Goal: Task Accomplishment & Management: Manage account settings

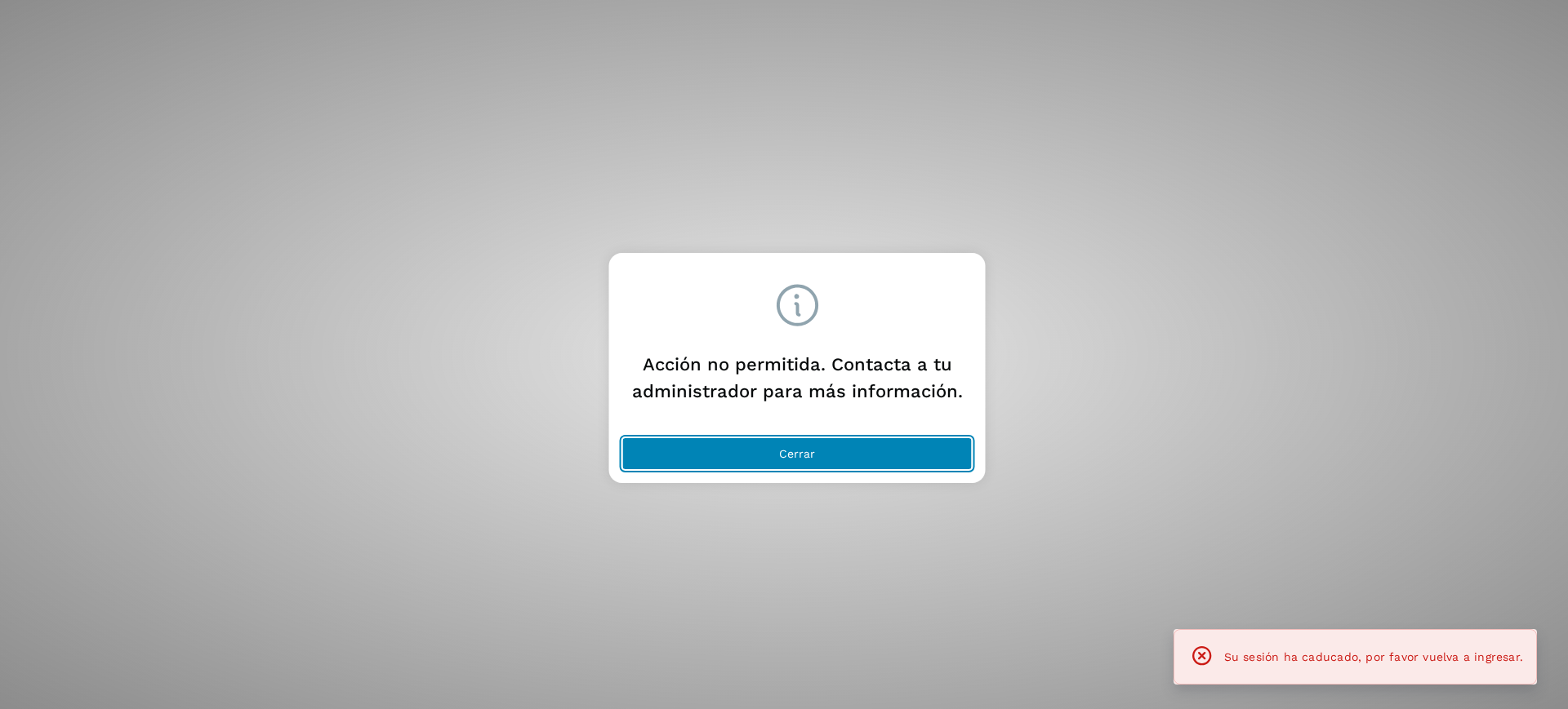
click at [803, 448] on span "Cerrar" at bounding box center [797, 454] width 36 height 12
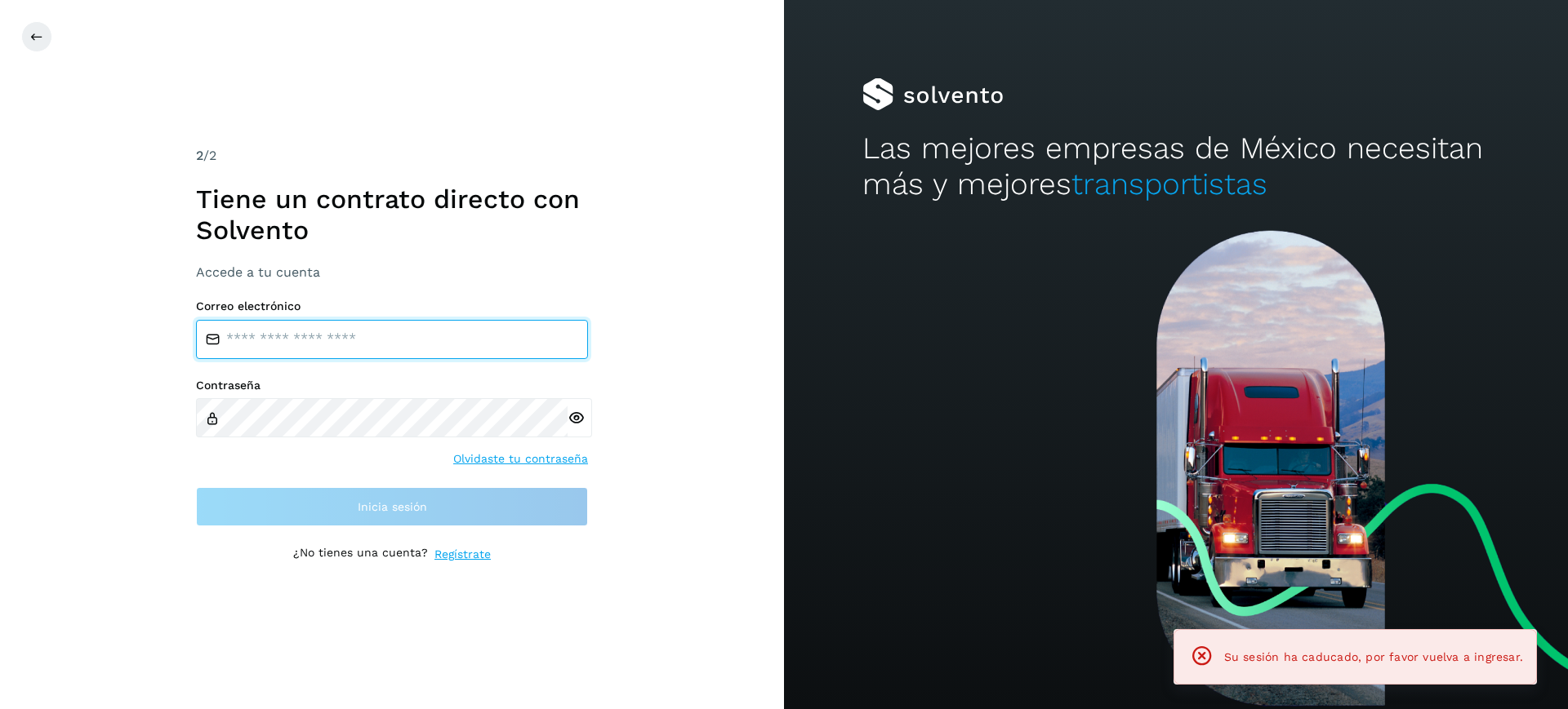
type input "**********"
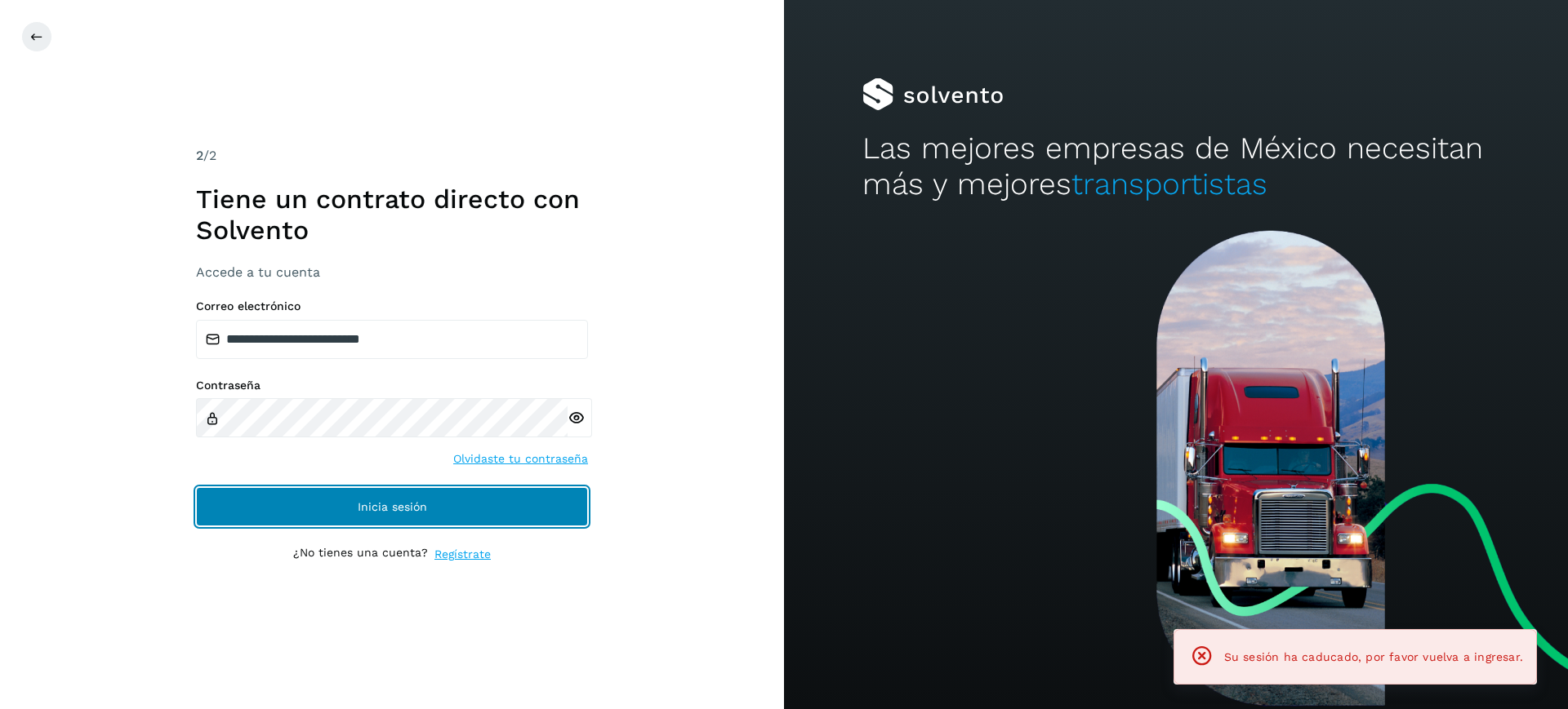
click at [384, 496] on button "Inicia sesión" at bounding box center [391, 507] width 392 height 39
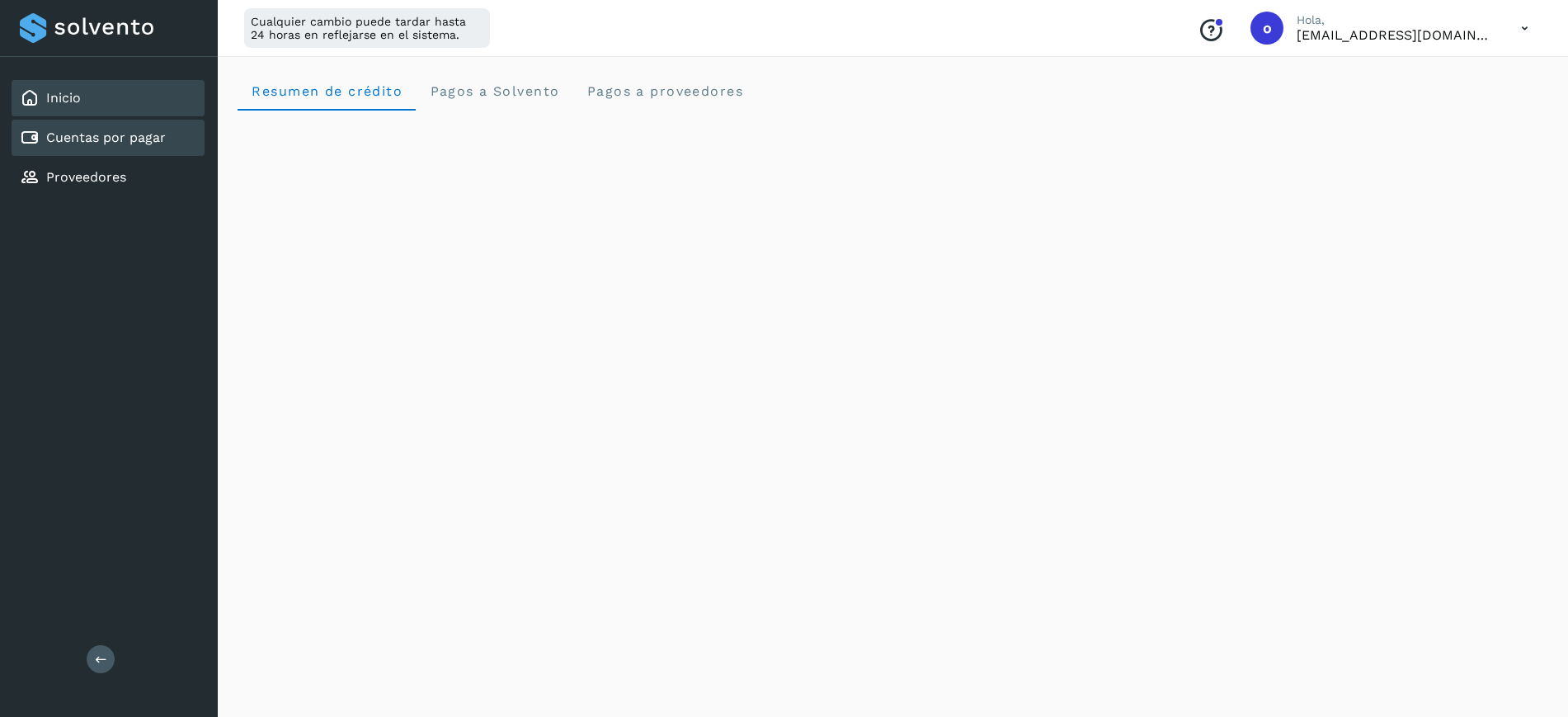
click at [130, 132] on link "Cuentas por pagar" at bounding box center [105, 137] width 120 height 15
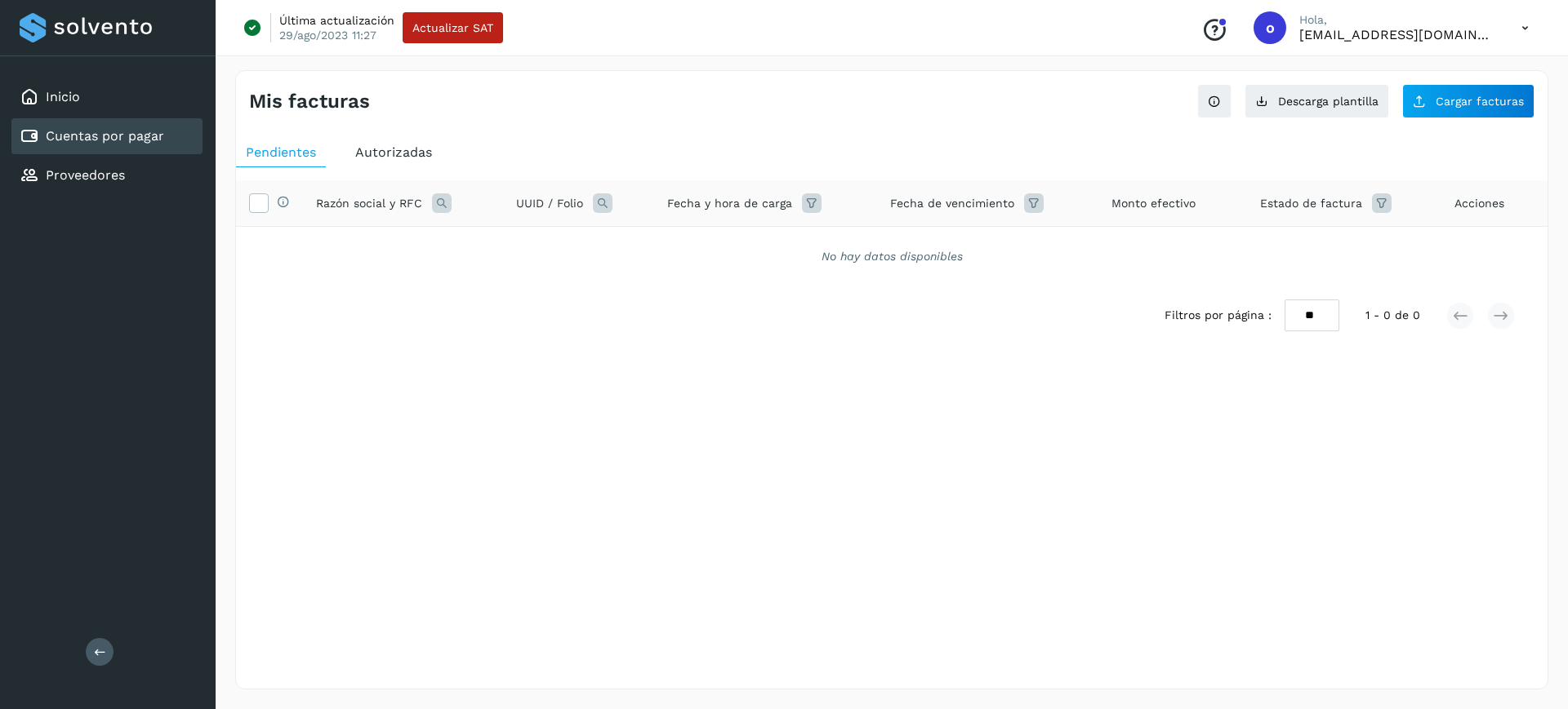
click at [369, 164] on div "Autorizadas" at bounding box center [393, 152] width 97 height 29
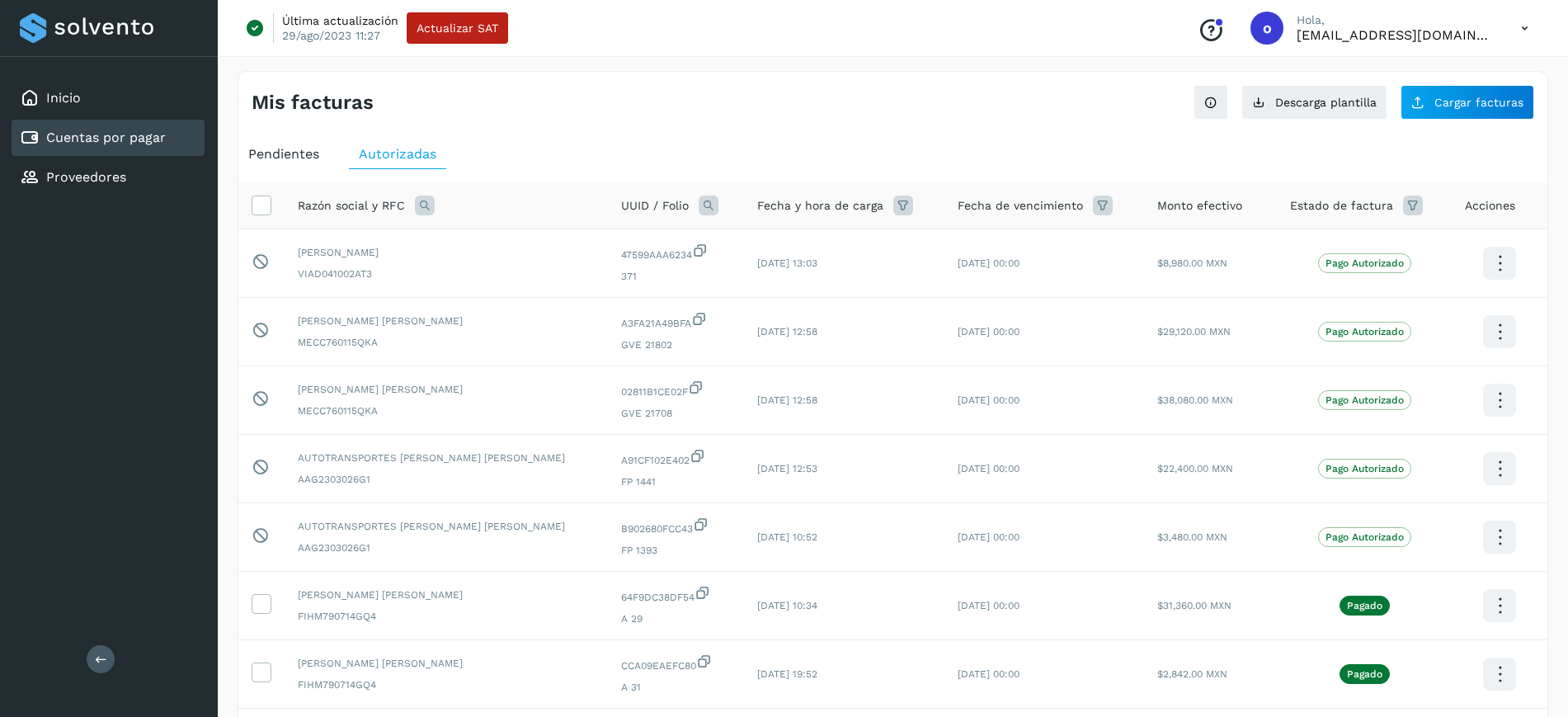
click at [294, 150] on span "Pendientes" at bounding box center [284, 154] width 71 height 15
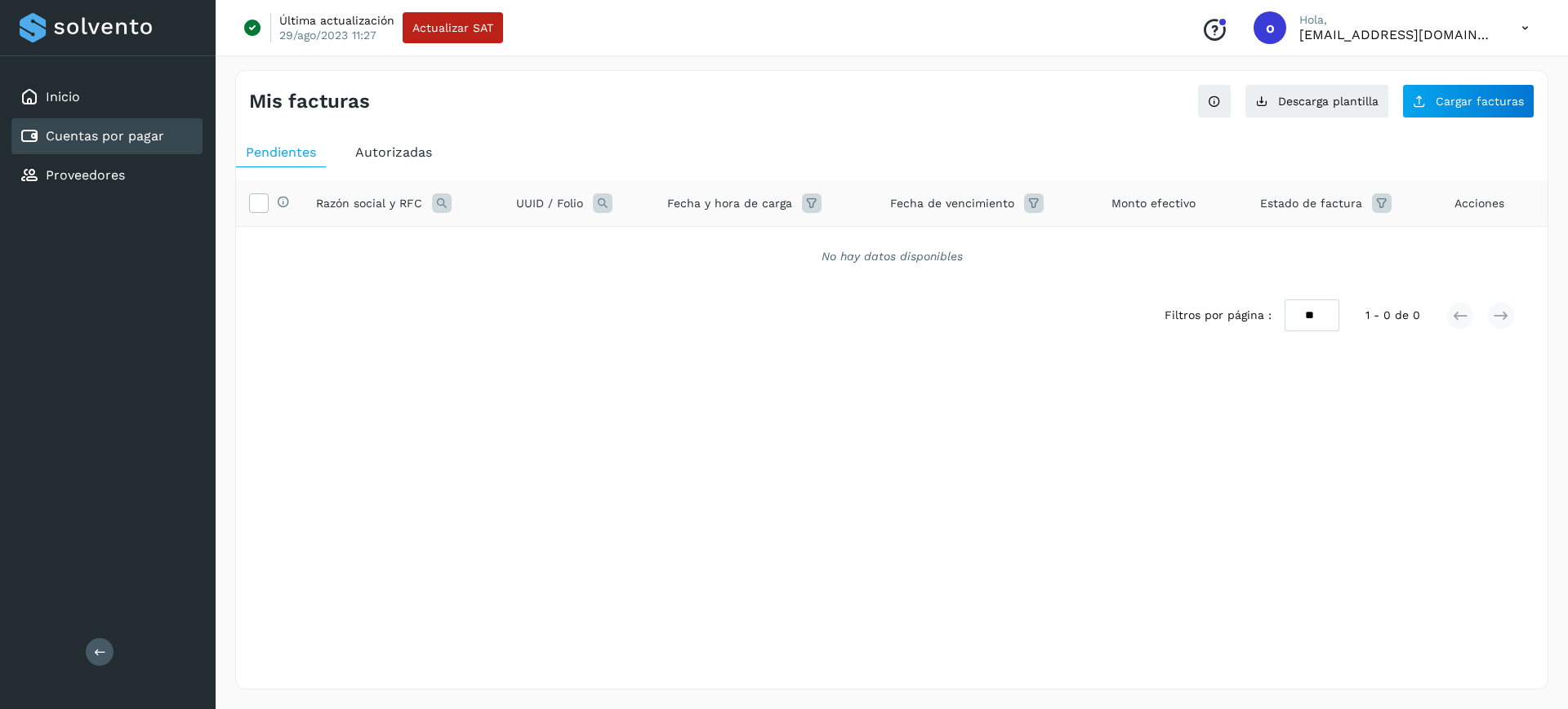
click at [386, 153] on span "Autorizadas" at bounding box center [393, 152] width 76 height 15
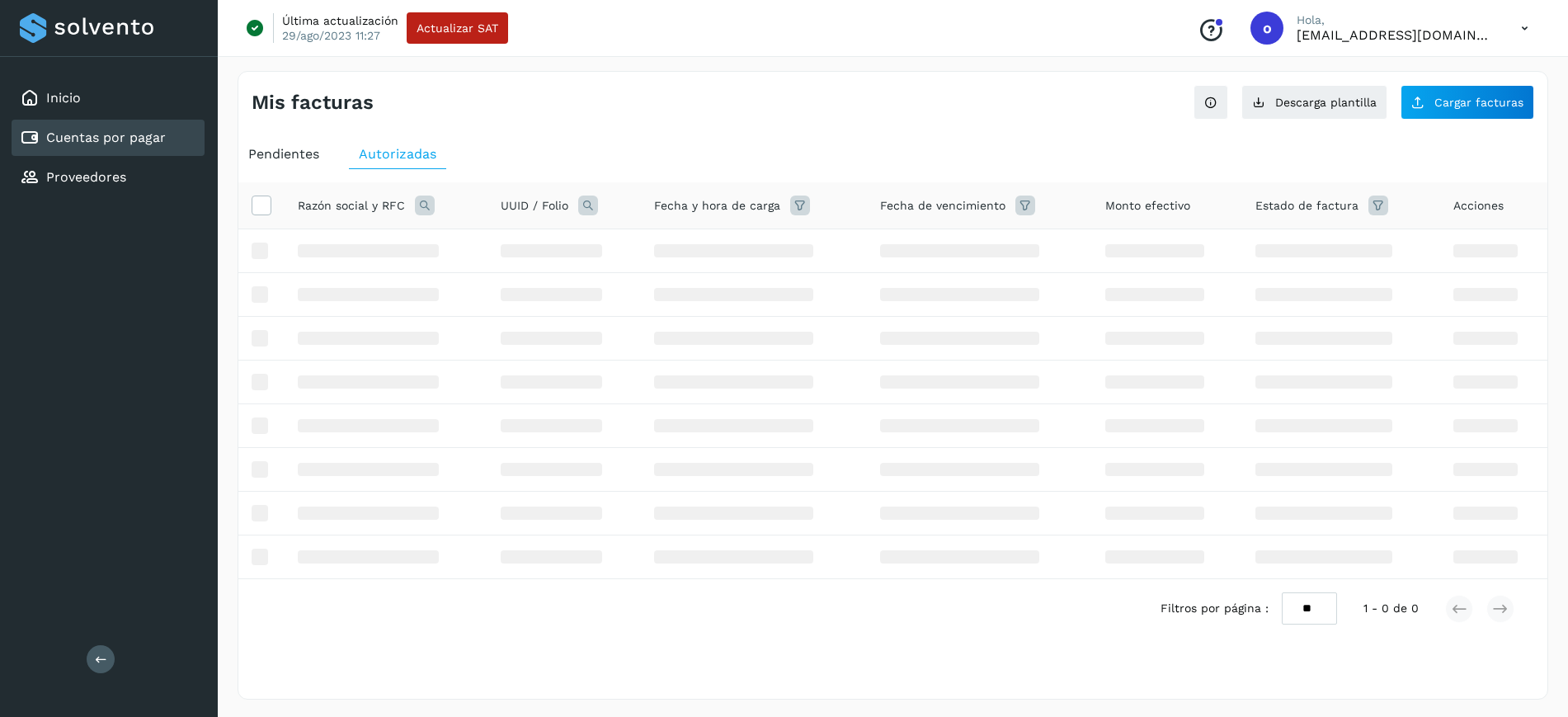
click at [295, 148] on span "Pendientes" at bounding box center [284, 154] width 71 height 15
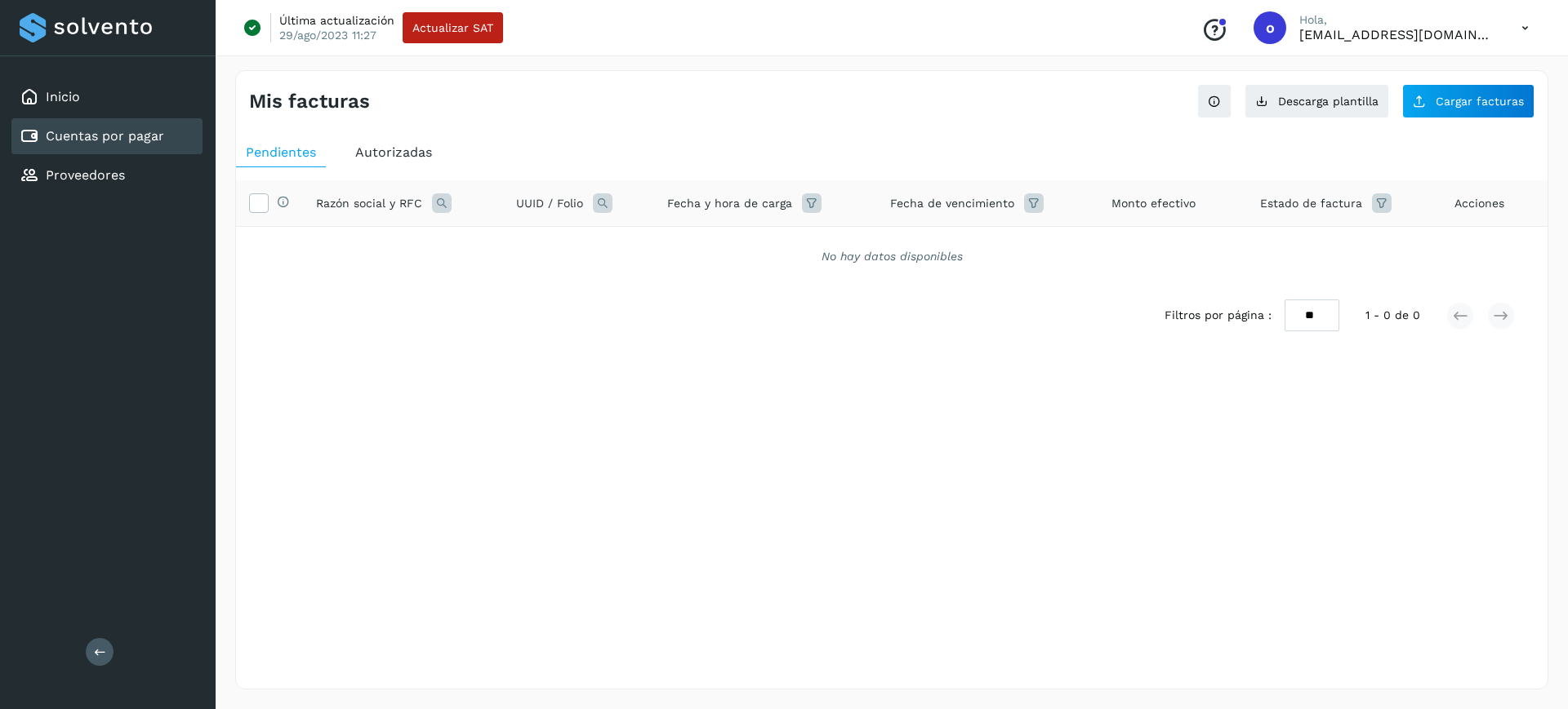
click at [353, 155] on div "Autorizadas" at bounding box center [393, 152] width 97 height 29
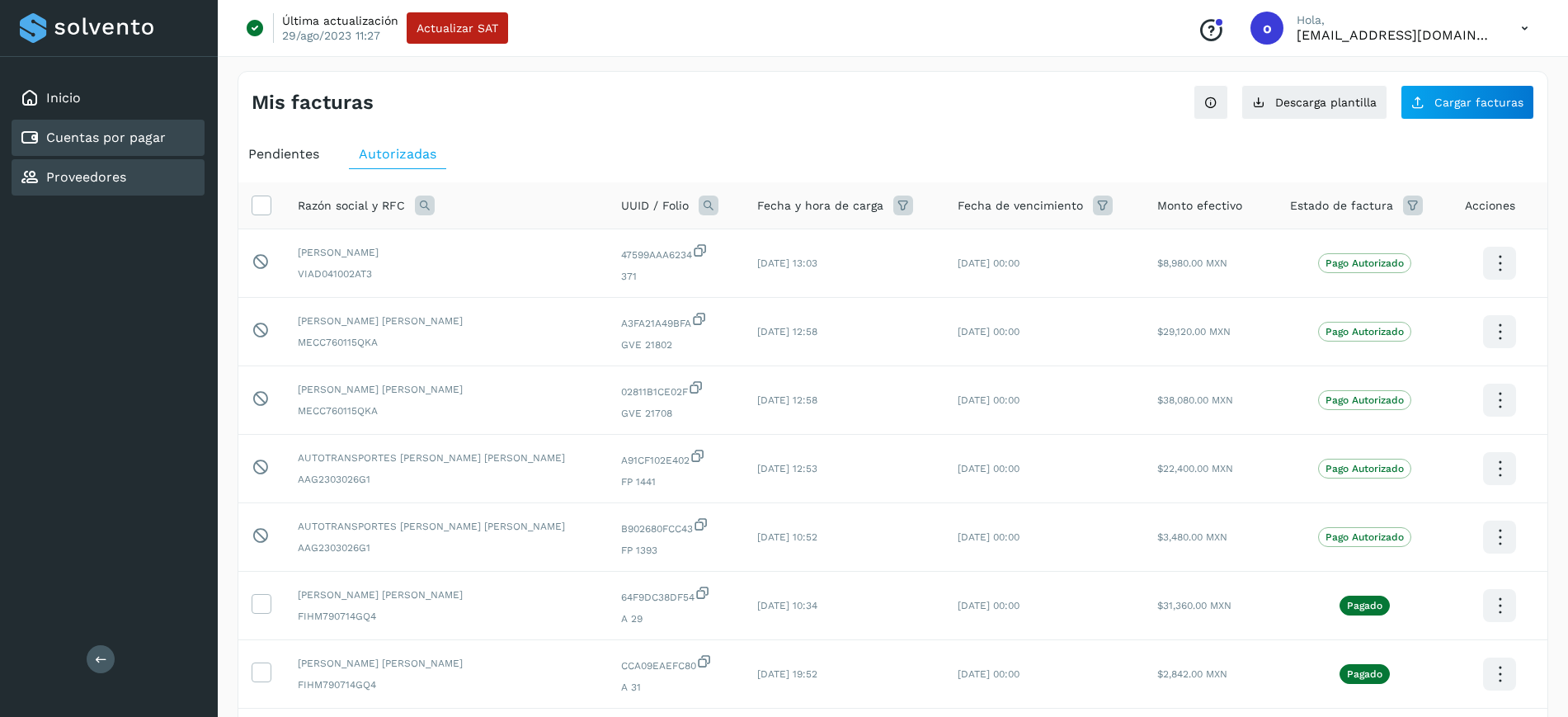
click at [143, 179] on div "Proveedores" at bounding box center [109, 177] width 193 height 36
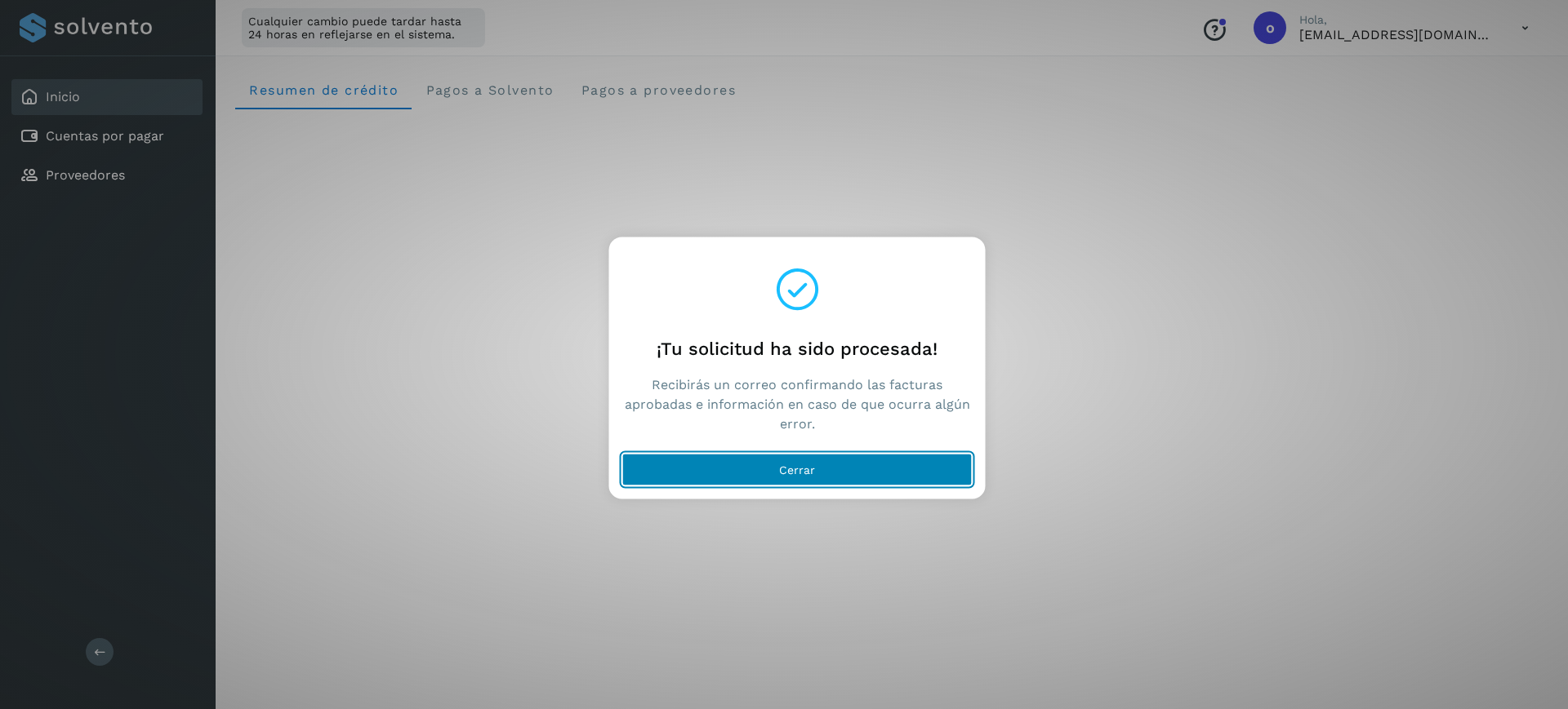
click at [760, 465] on button "Cerrar" at bounding box center [797, 469] width 350 height 33
drag, startPoint x: 839, startPoint y: 477, endPoint x: 887, endPoint y: 425, distance: 70.8
click at [843, 478] on button "Cerrar" at bounding box center [797, 469] width 350 height 33
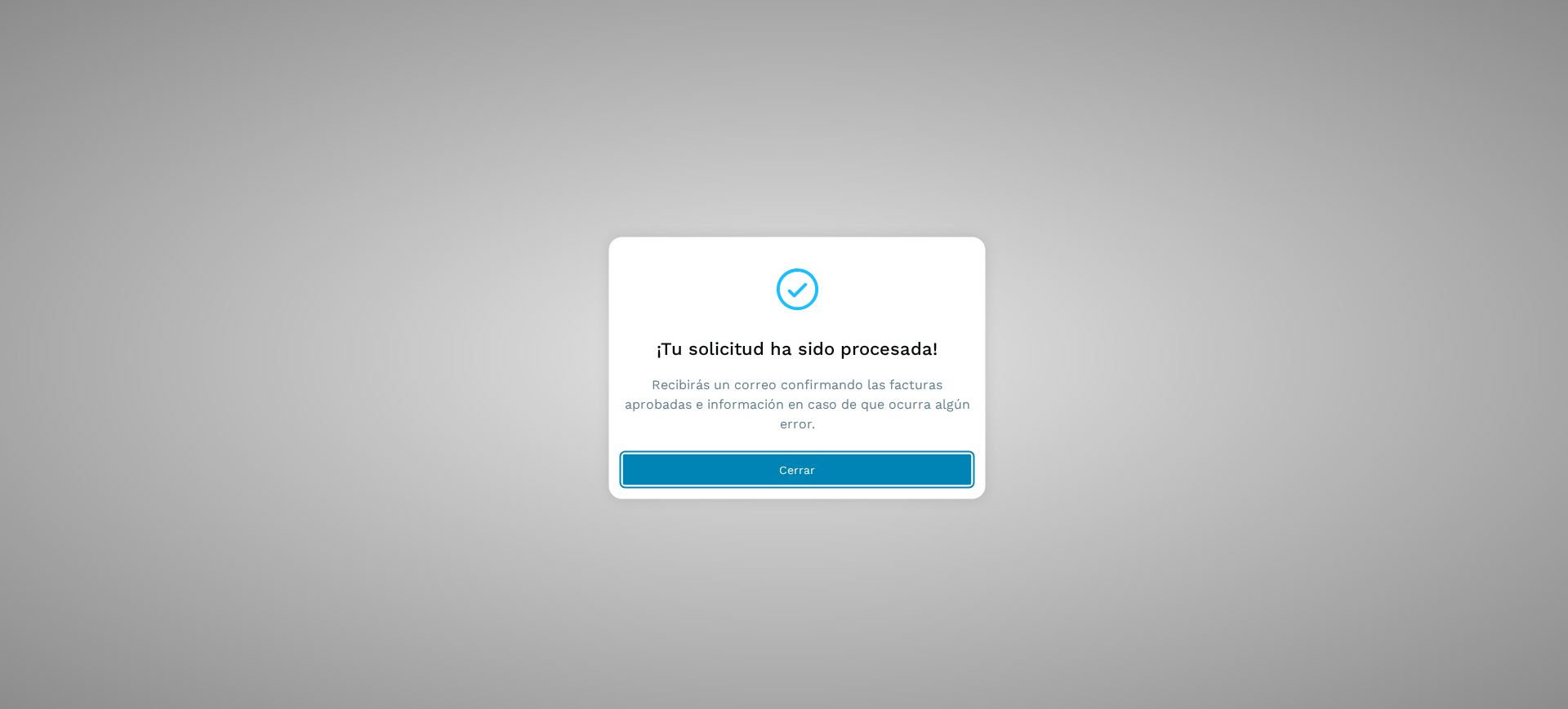
click at [794, 478] on button "Cerrar" at bounding box center [797, 469] width 350 height 33
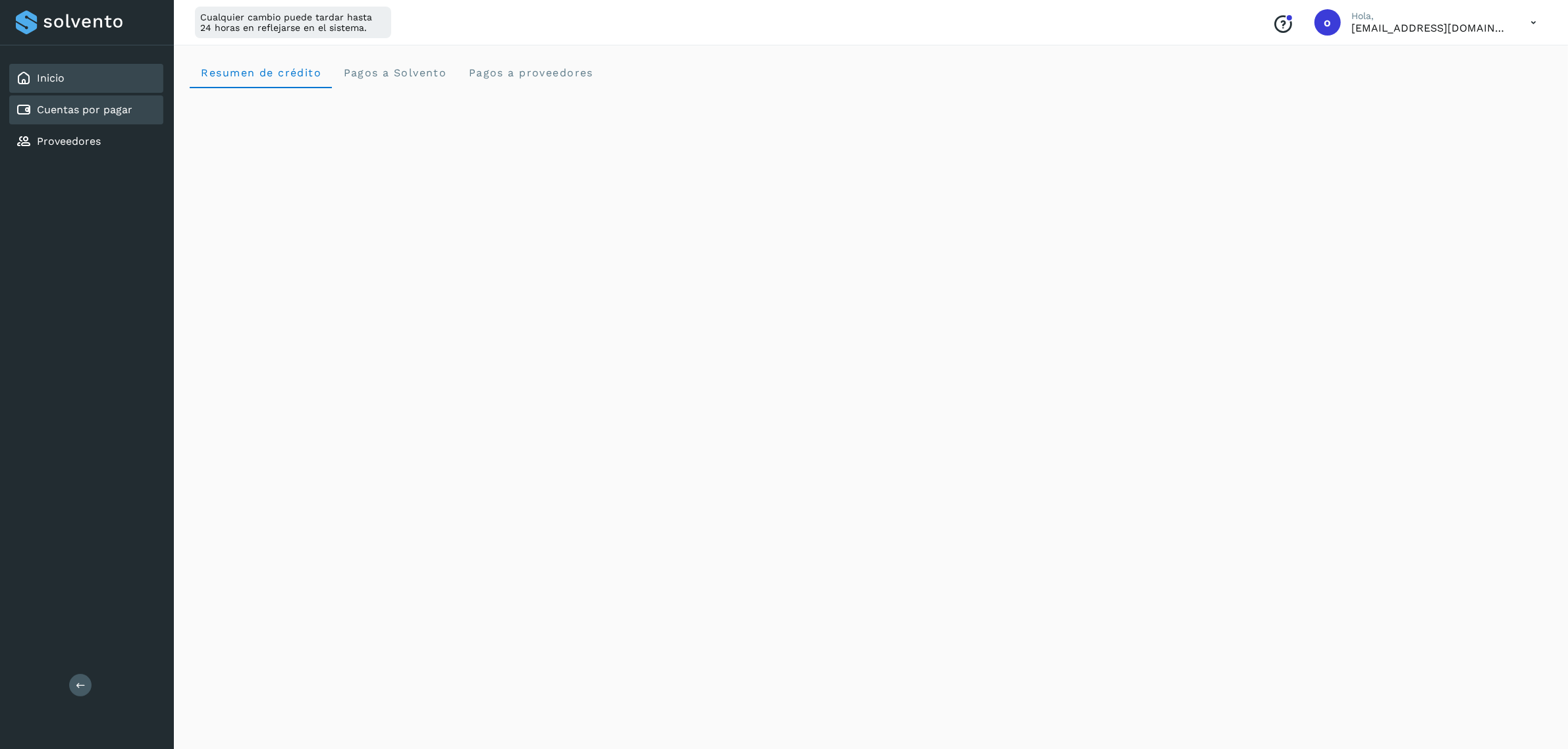
click at [90, 113] on link "Cuentas por pagar" at bounding box center [84, 110] width 95 height 12
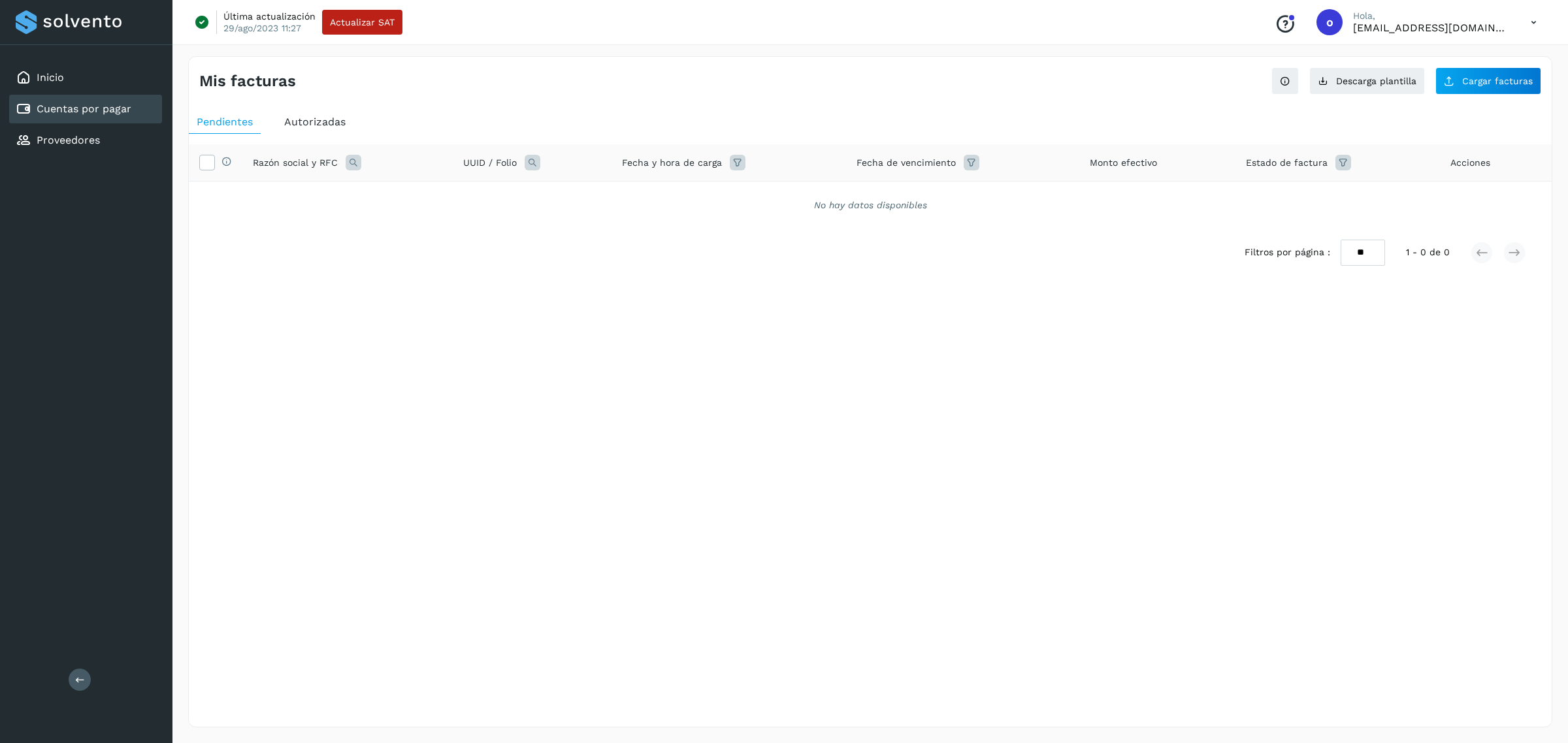
click at [328, 134] on div "Autorizadas" at bounding box center [314, 121] width 77 height 23
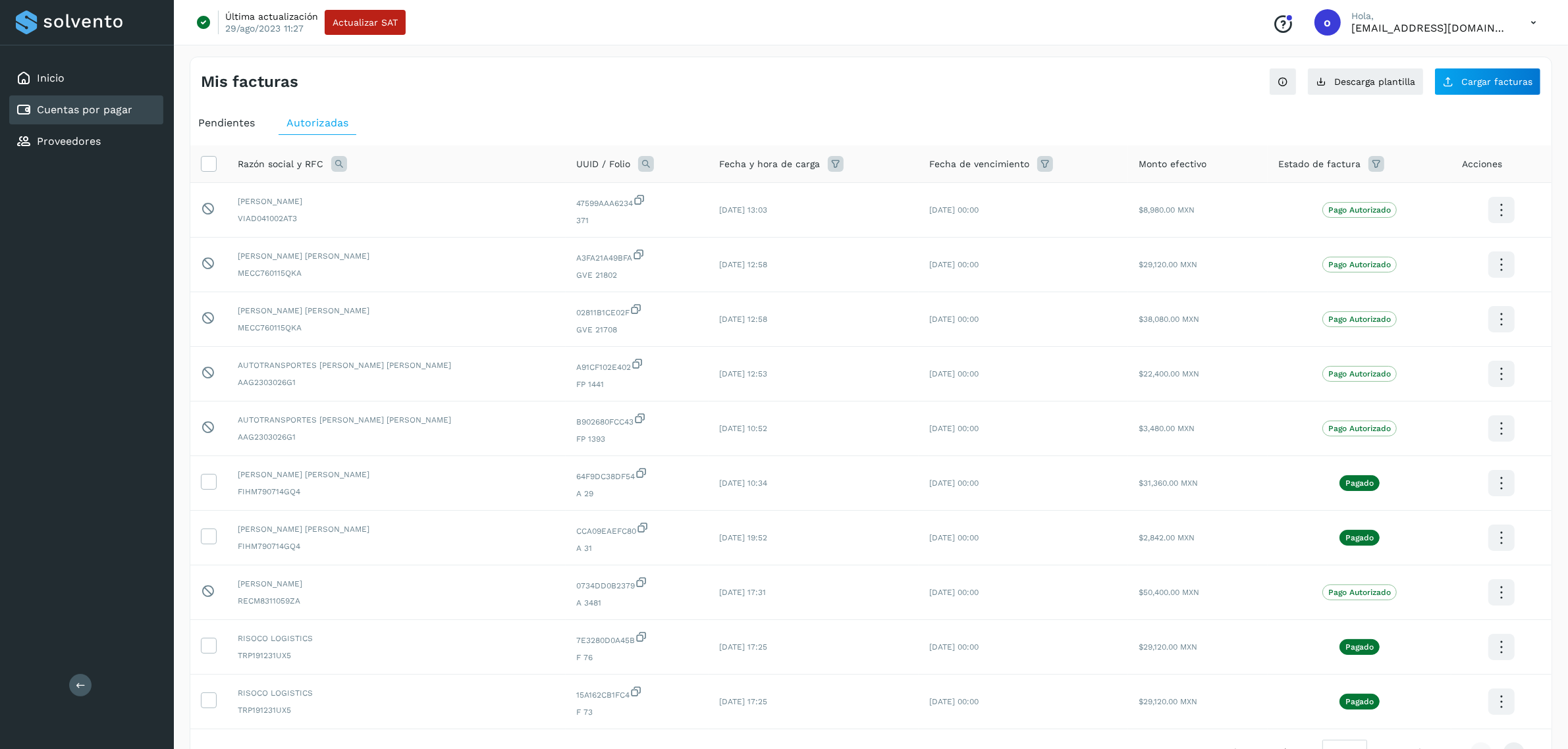
click at [227, 124] on span "Pendientes" at bounding box center [227, 122] width 57 height 12
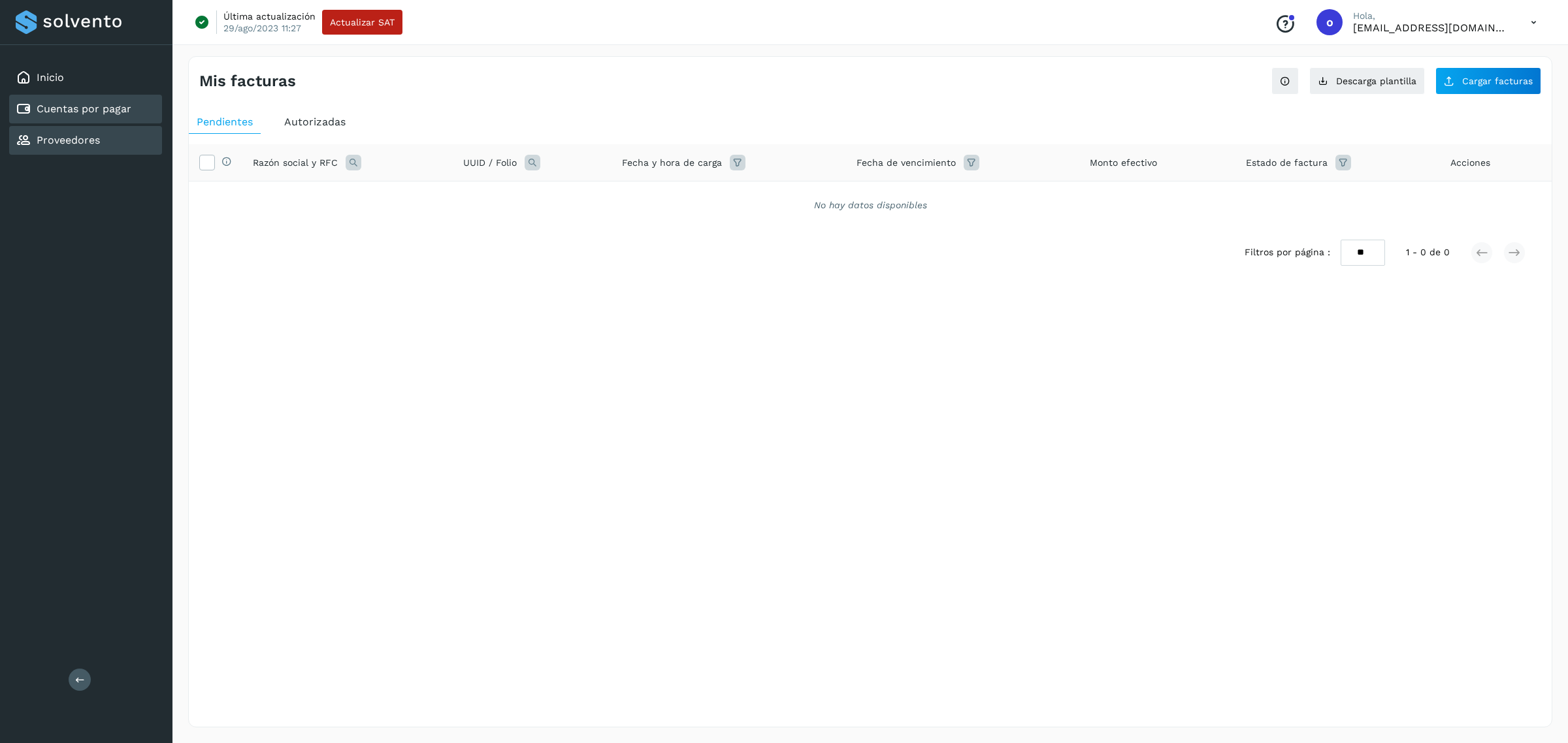
click at [142, 142] on div "Proveedores" at bounding box center [86, 140] width 153 height 29
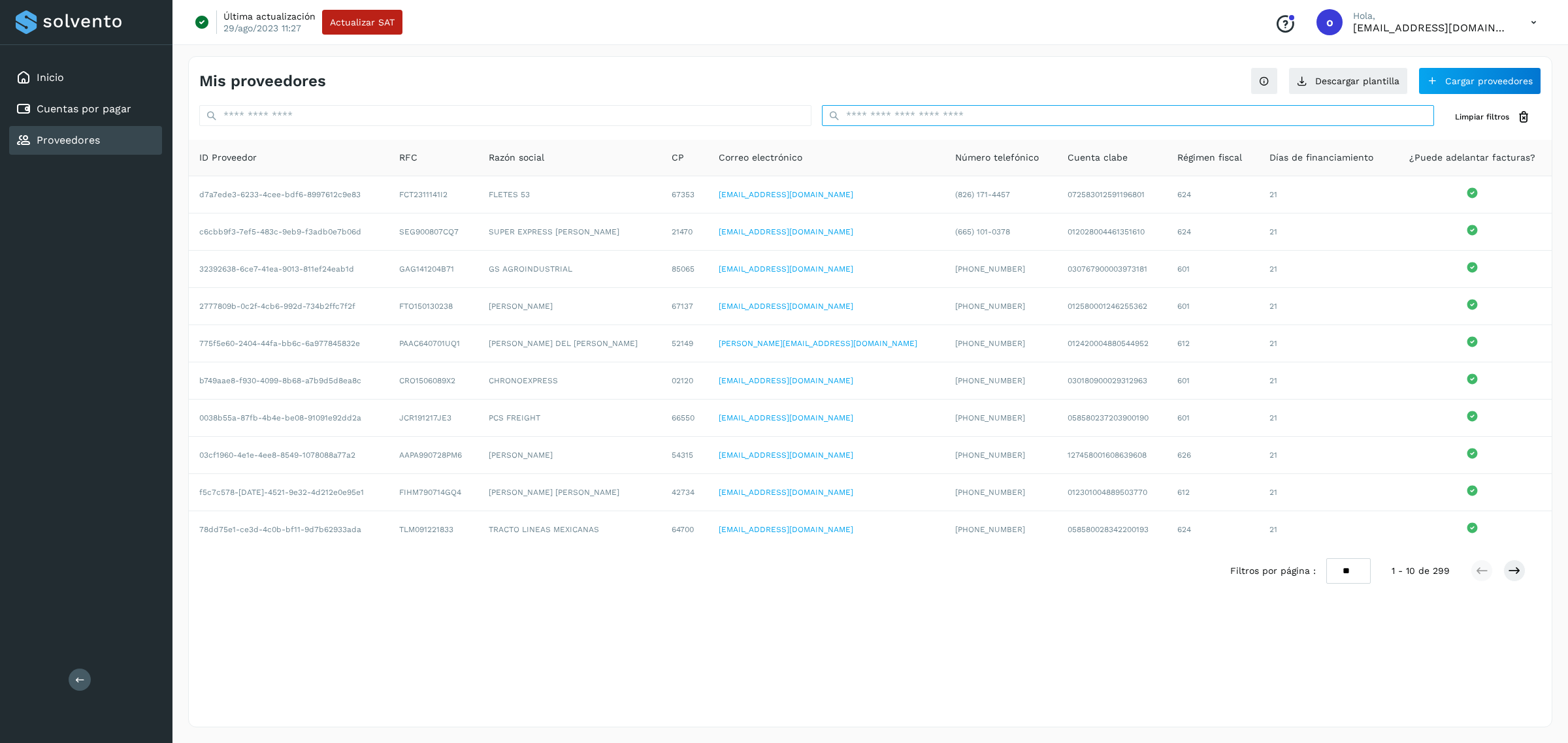
click at [944, 118] on input "text" at bounding box center [1127, 115] width 612 height 21
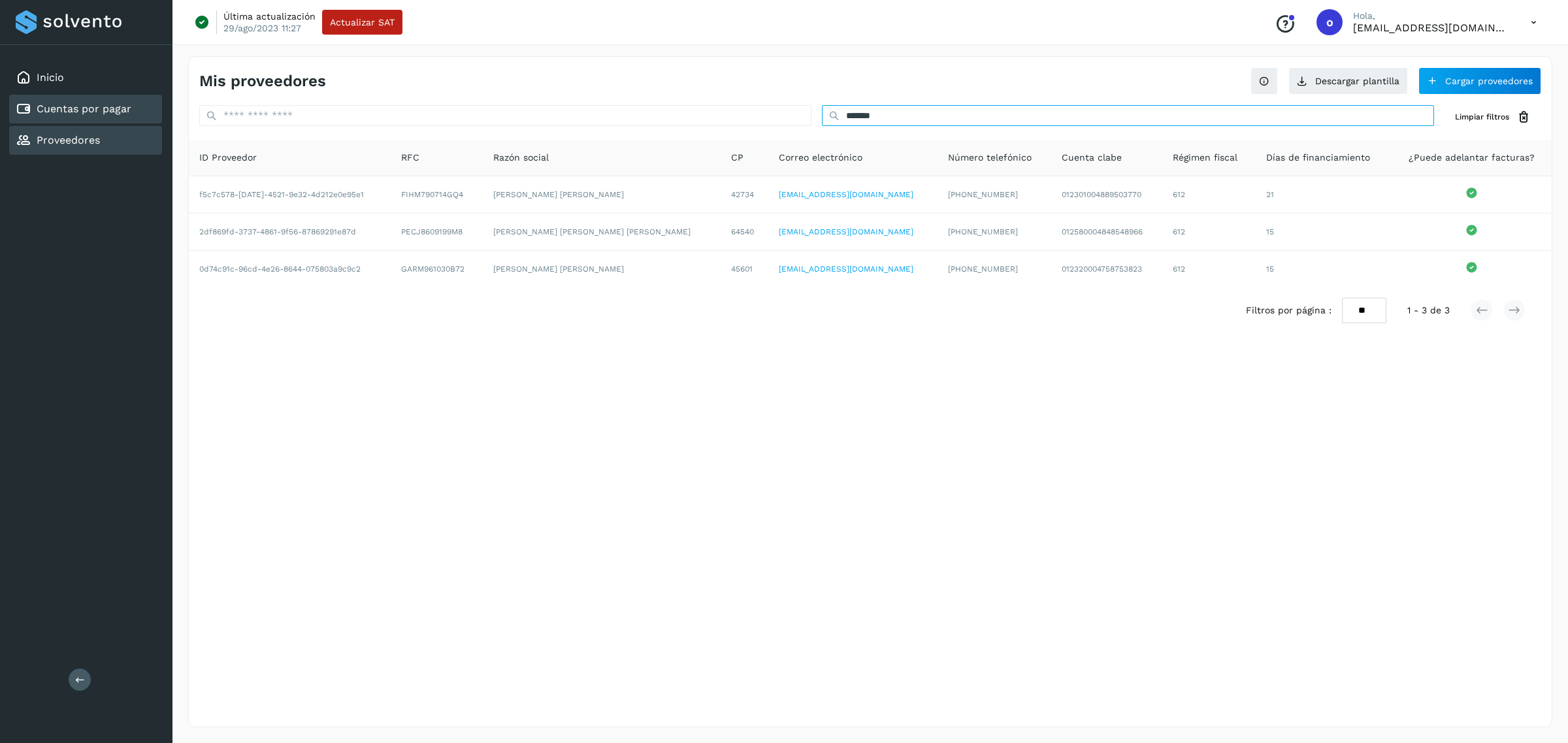
type input "******"
